Goal: Find specific page/section: Find specific page/section

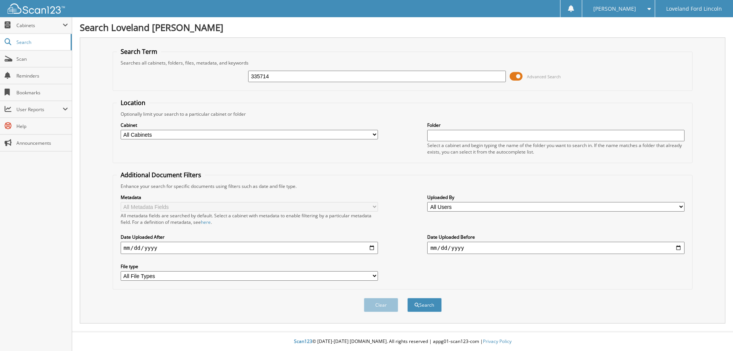
type input "335714"
click at [407, 298] on button "Search" at bounding box center [424, 305] width 34 height 14
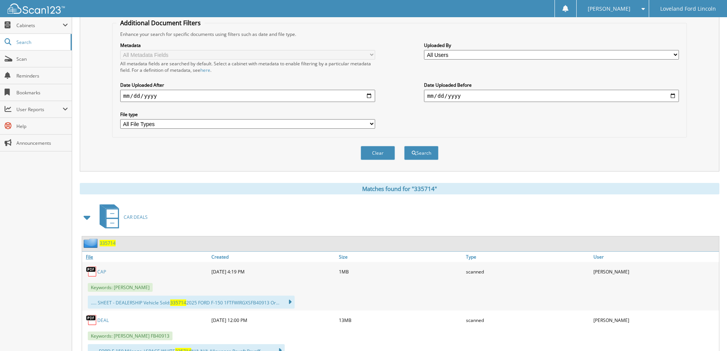
scroll to position [152, 0]
click at [105, 320] on link "DEAL" at bounding box center [102, 319] width 11 height 6
